Goal: Task Accomplishment & Management: Manage account settings

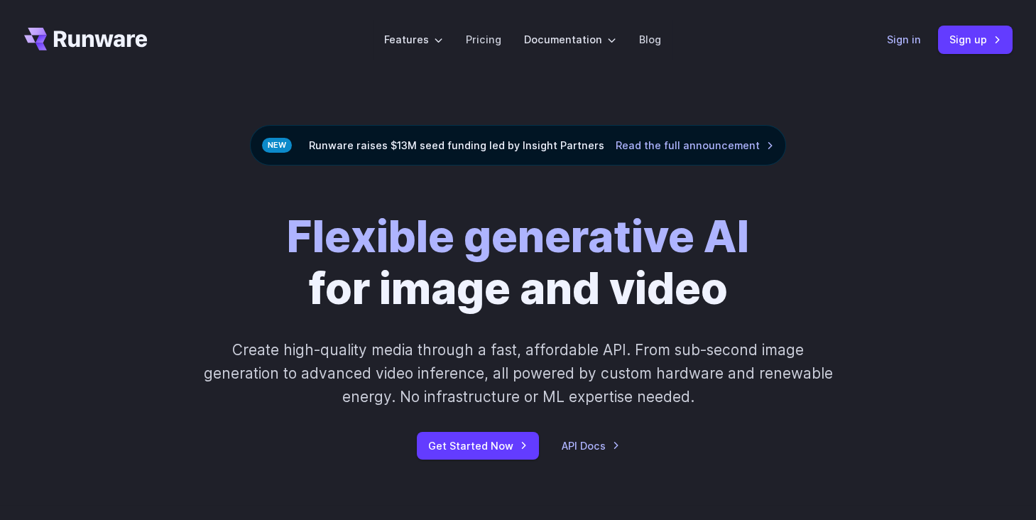
click at [901, 35] on link "Sign in" at bounding box center [904, 39] width 34 height 16
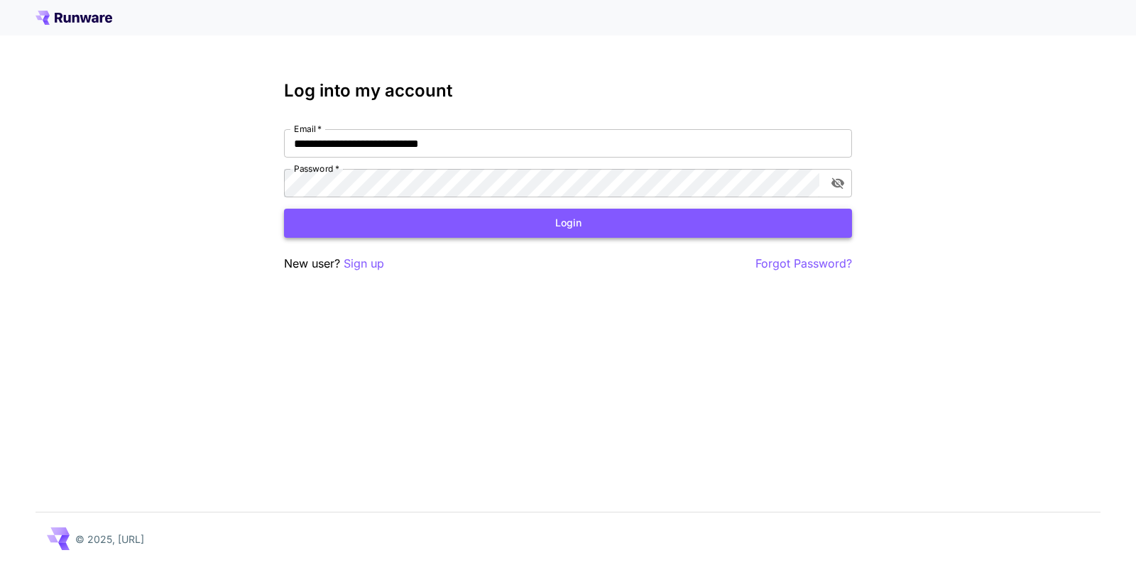
click at [598, 227] on button "Login" at bounding box center [568, 223] width 568 height 29
